Goal: Find specific page/section: Find specific page/section

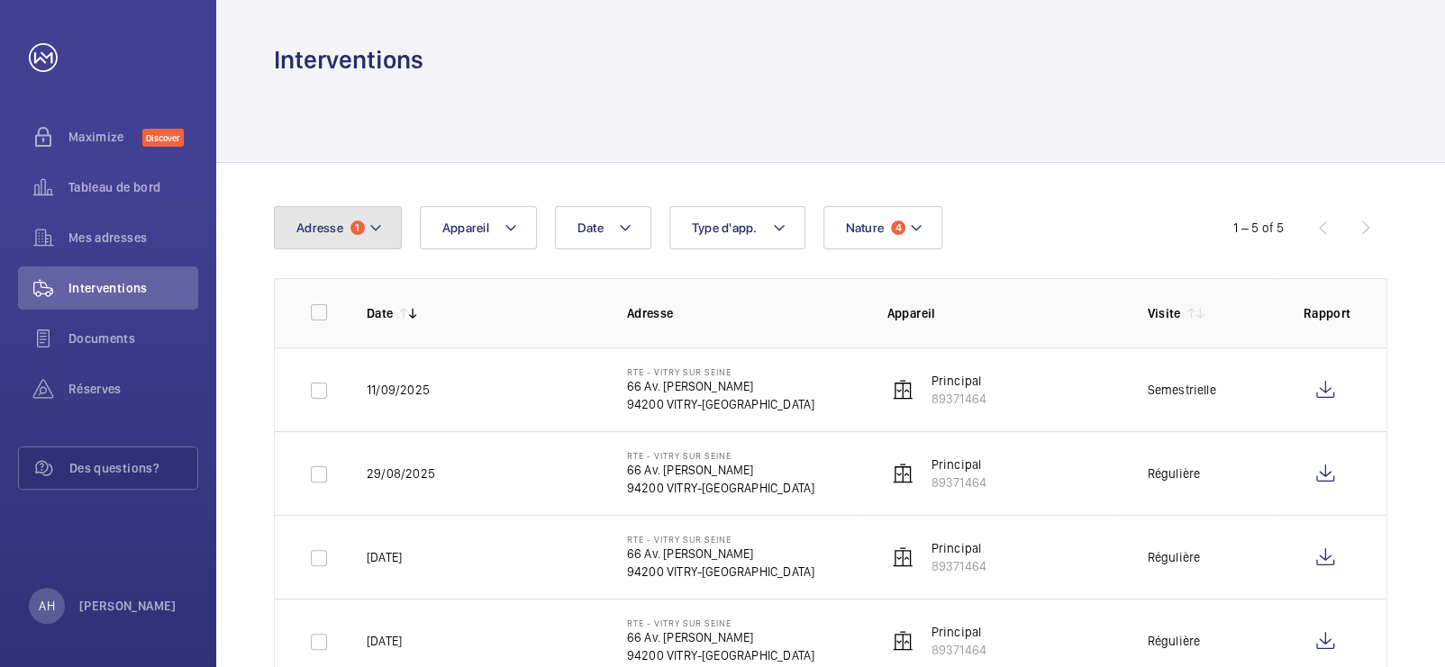
click at [350, 243] on button "Adresse 1" at bounding box center [338, 227] width 128 height 43
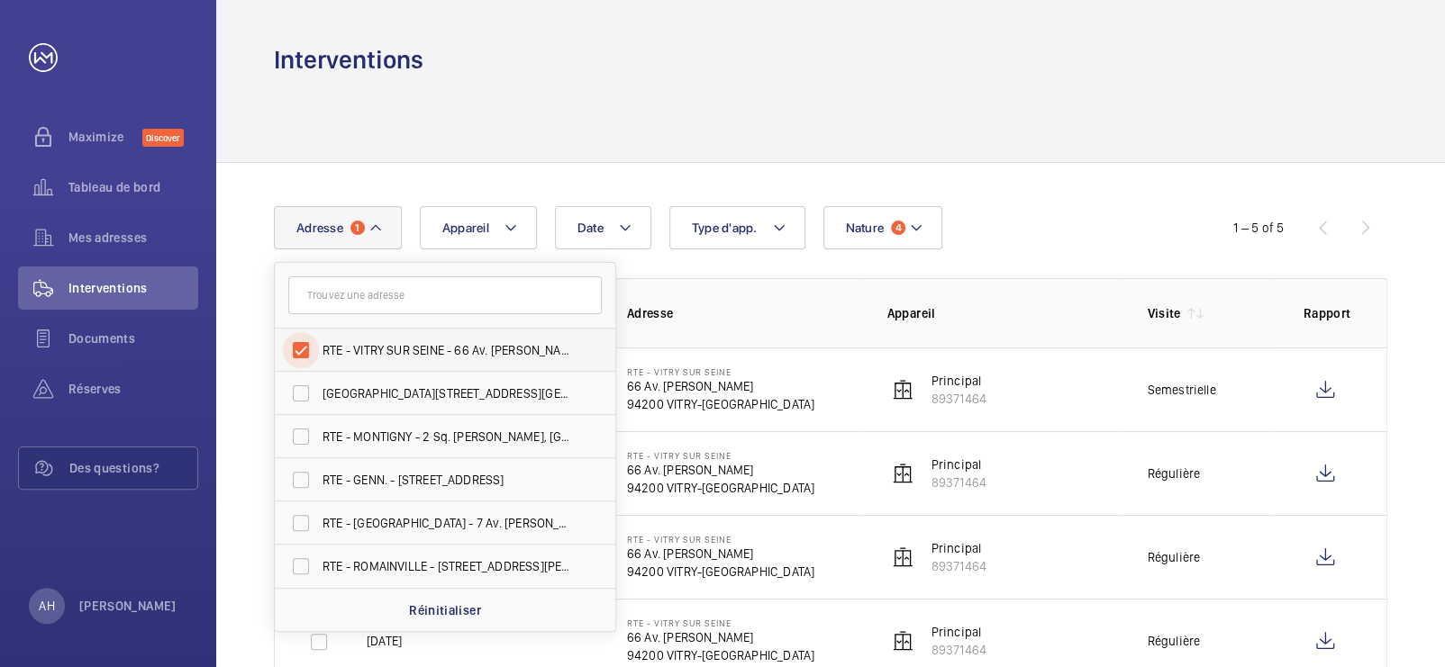
click at [300, 346] on input "RTE - VITRY SUR SEINE - 66 Av. [PERSON_NAME], [GEOGRAPHIC_DATA] 94200" at bounding box center [301, 350] width 36 height 36
checkbox input "false"
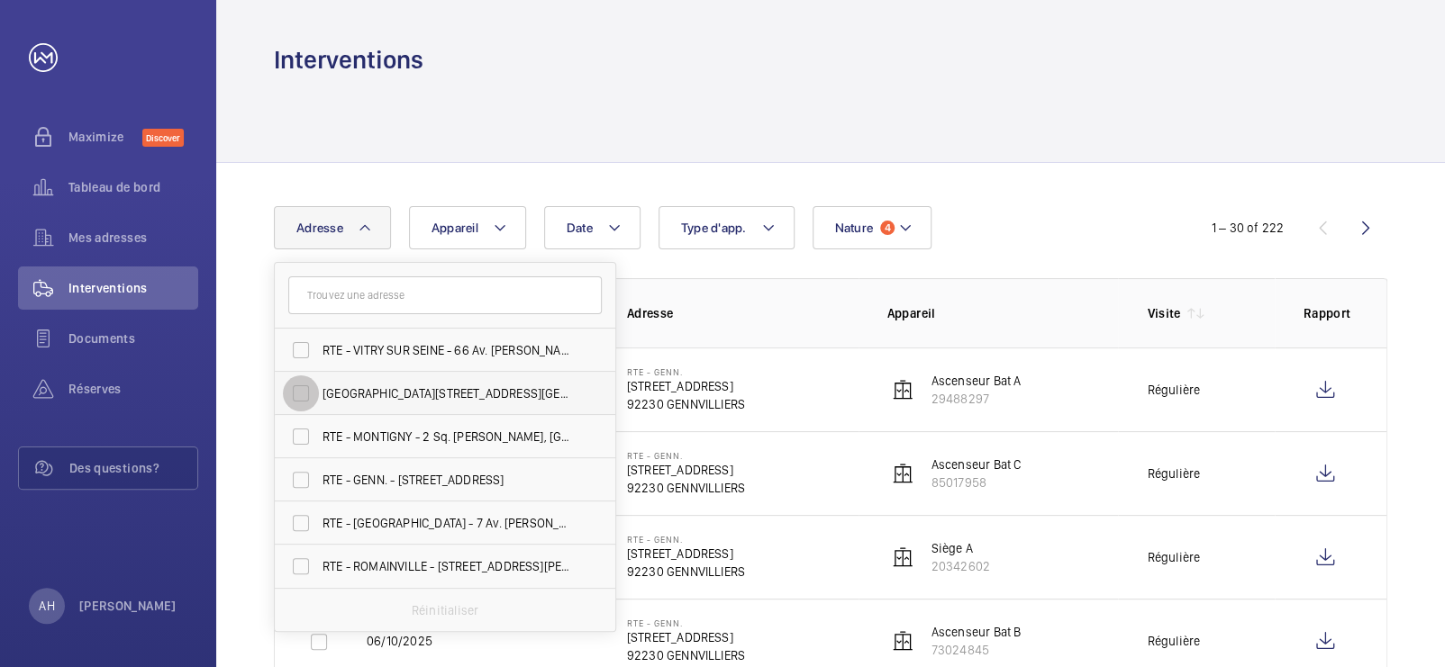
click at [297, 387] on input "[GEOGRAPHIC_DATA][STREET_ADDRESS][GEOGRAPHIC_DATA]" at bounding box center [301, 394] width 36 height 36
checkbox input "true"
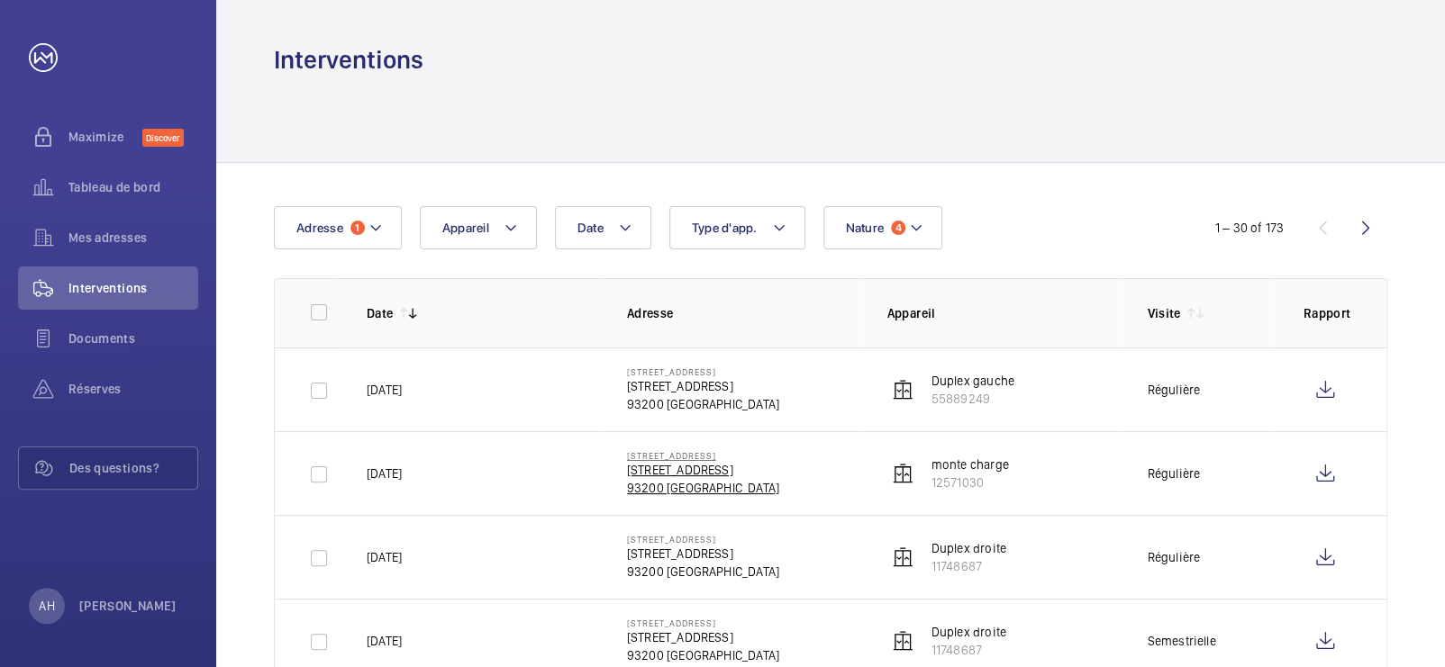
click at [721, 474] on p "[STREET_ADDRESS]" at bounding box center [703, 470] width 152 height 18
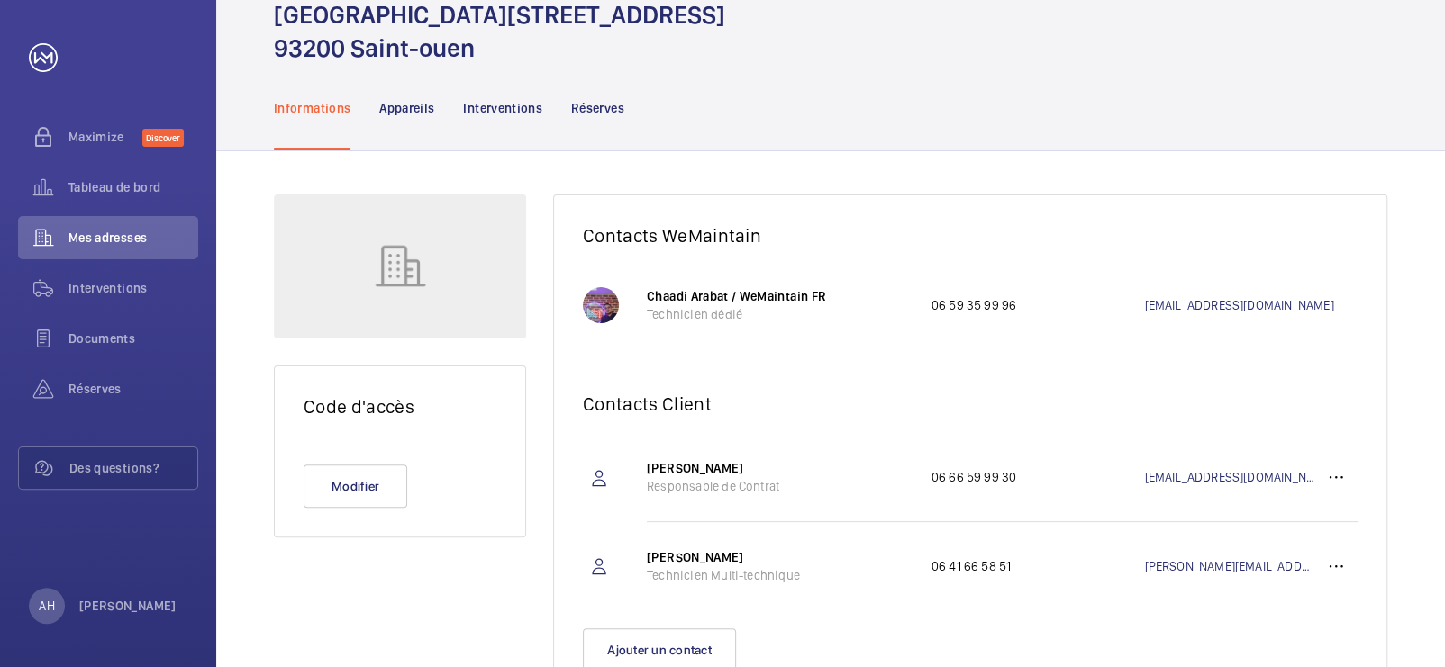
scroll to position [158, 0]
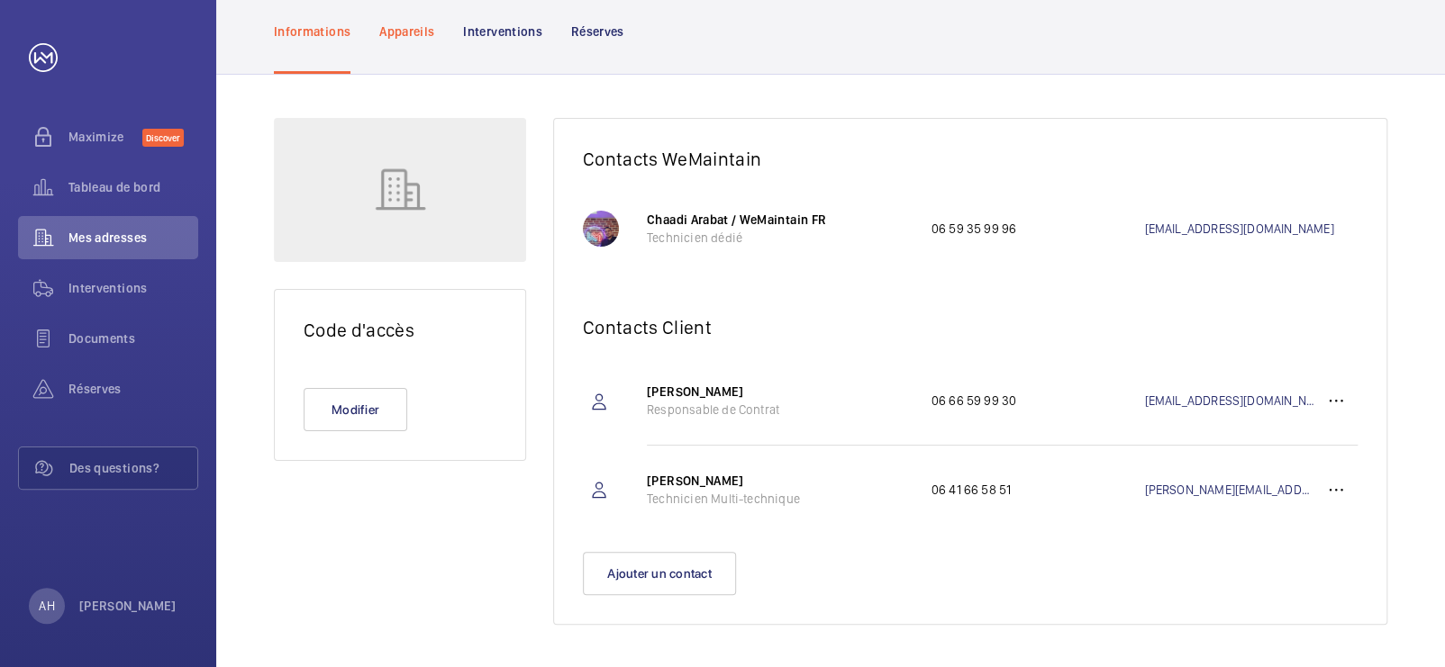
click at [400, 35] on p "Appareils" at bounding box center [406, 32] width 55 height 18
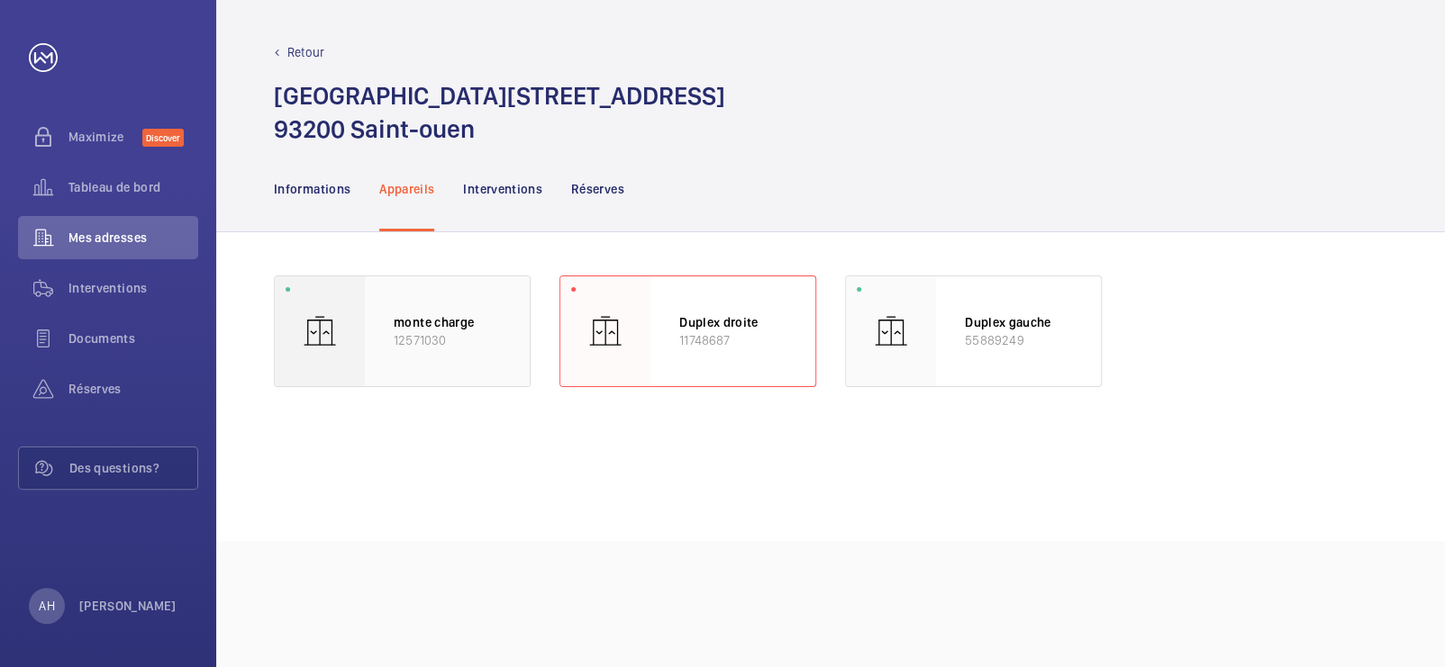
click at [351, 353] on div at bounding box center [320, 332] width 90 height 110
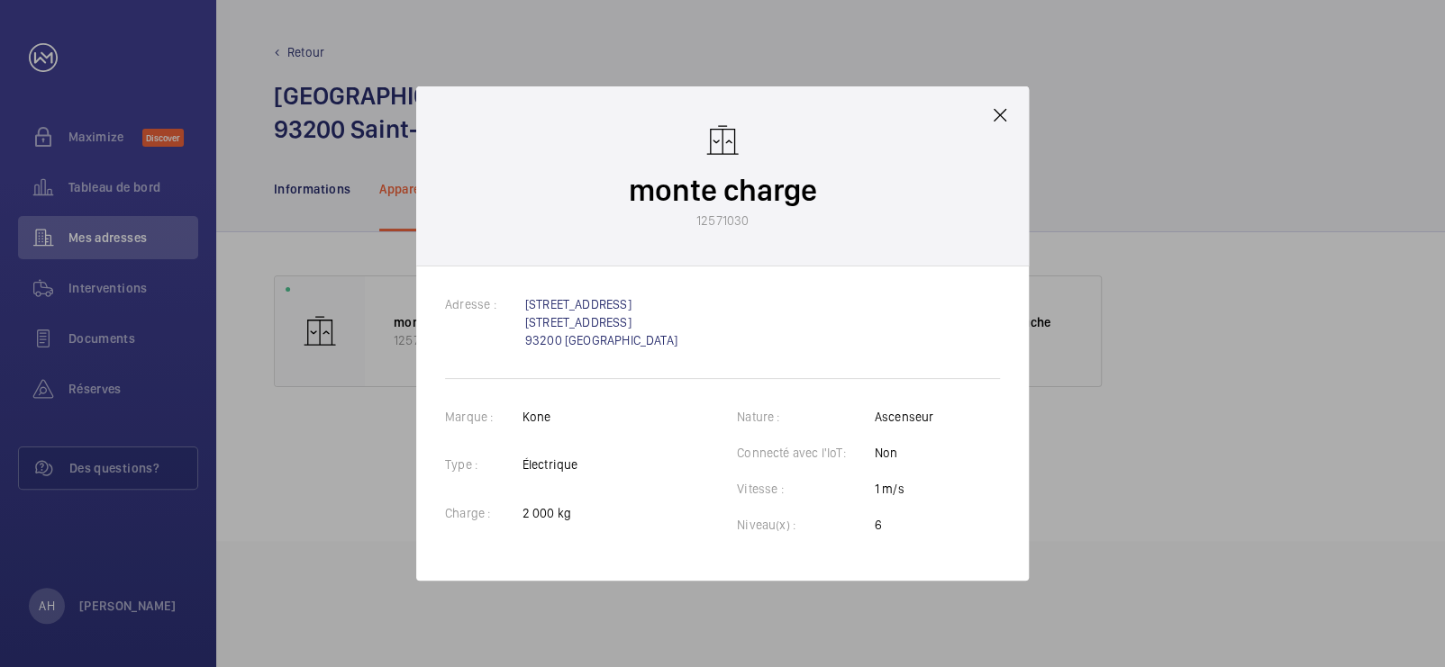
click at [999, 106] on mat-icon at bounding box center [1000, 115] width 22 height 22
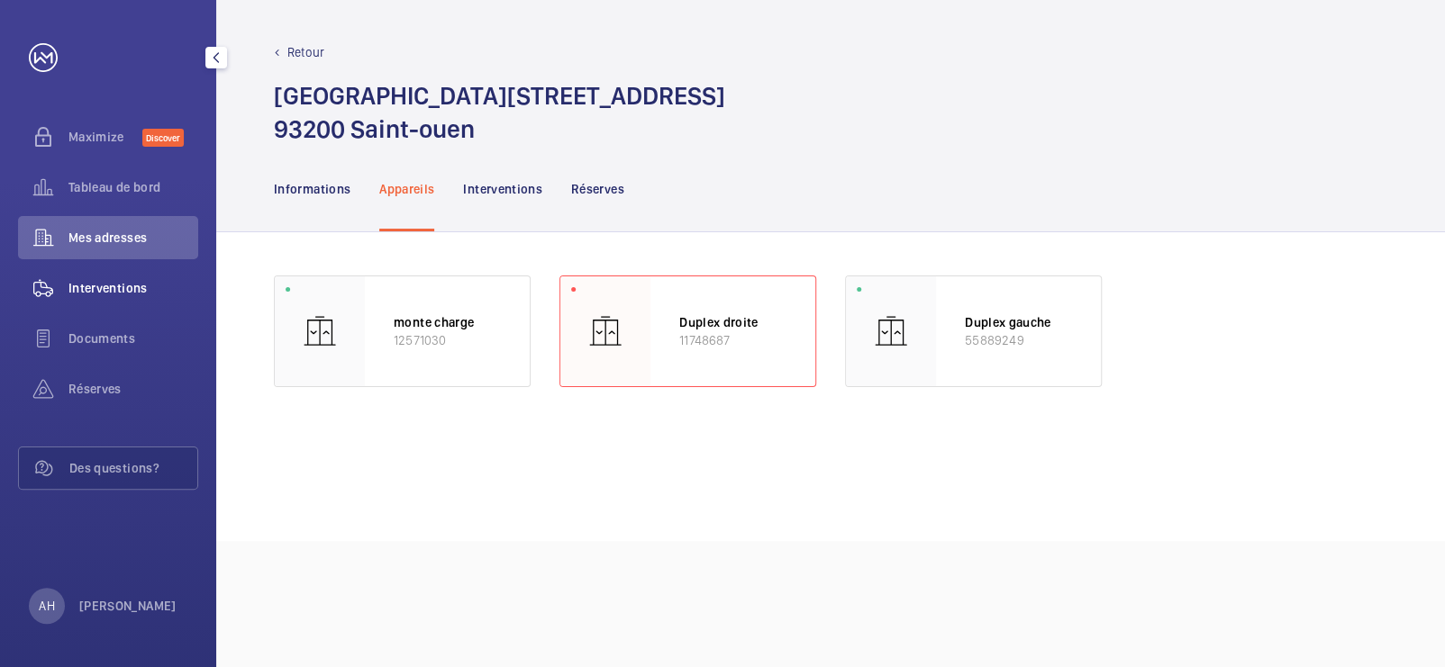
click at [107, 303] on div "Interventions" at bounding box center [108, 288] width 180 height 43
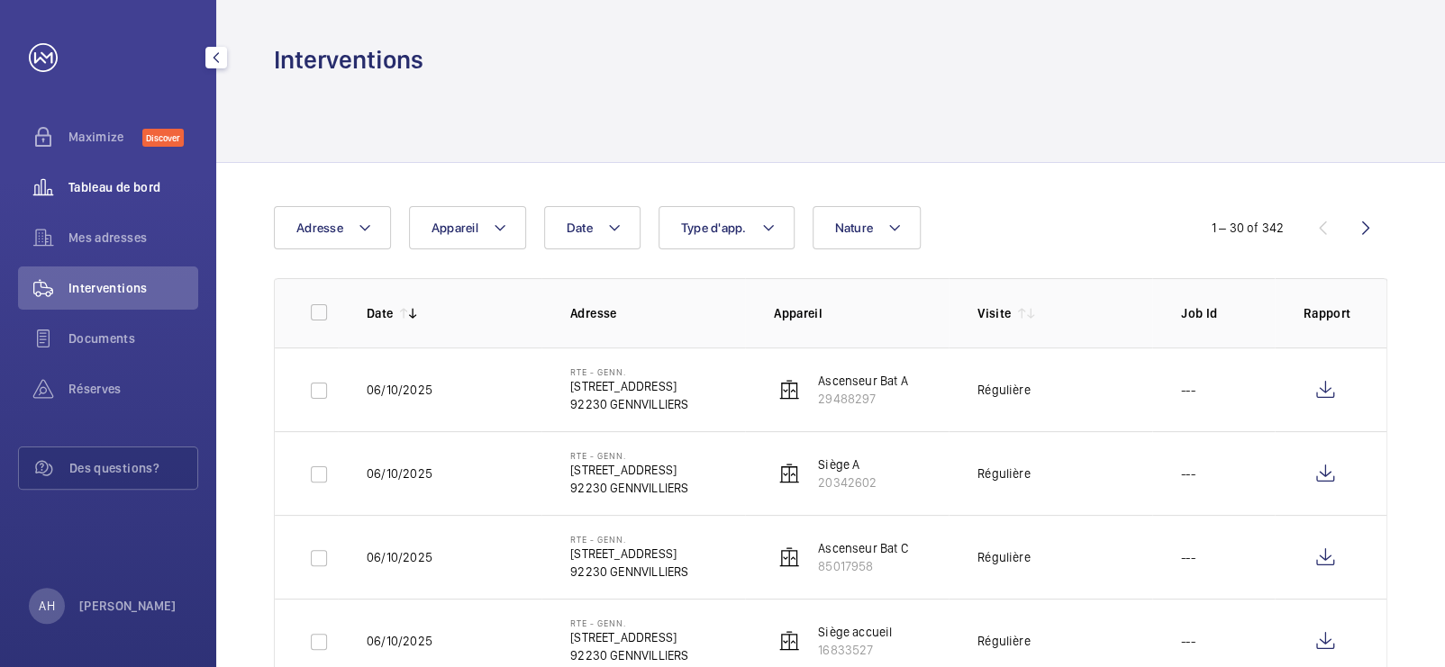
click at [95, 186] on span "Tableau de bord" at bounding box center [133, 187] width 130 height 18
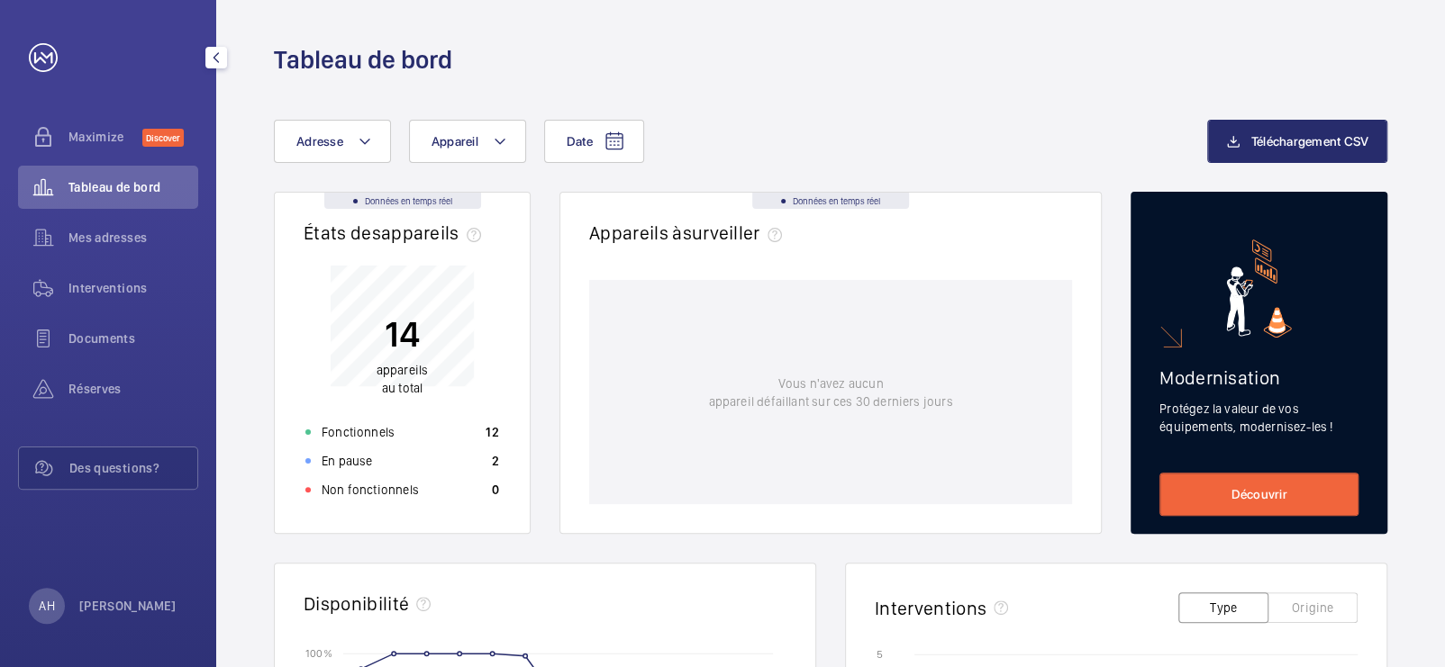
click at [37, 56] on link at bounding box center [43, 57] width 29 height 29
